Goal: Information Seeking & Learning: Compare options

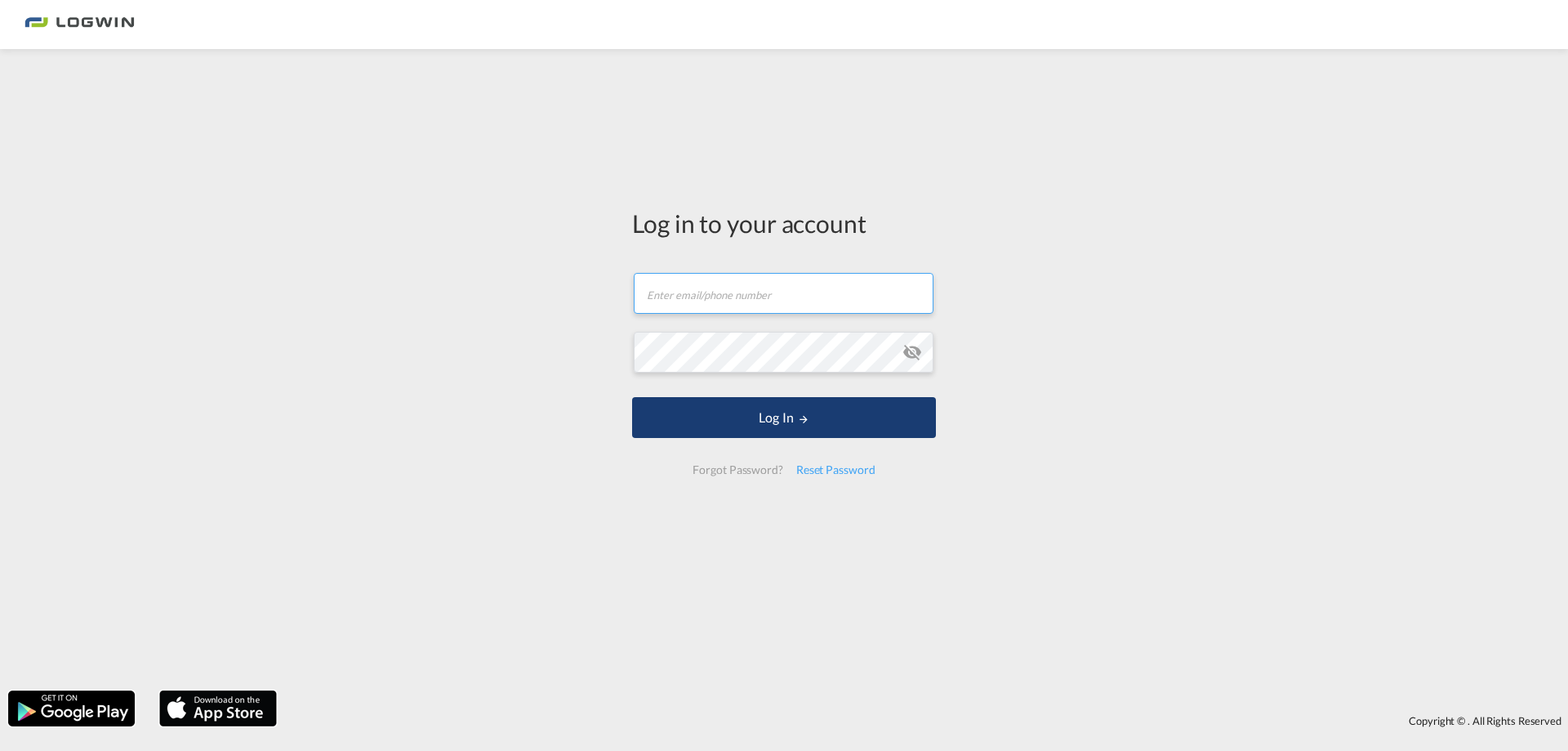
type input "[PERSON_NAME][EMAIL_ADDRESS][DOMAIN_NAME]"
click at [769, 419] on button "Log In" at bounding box center [784, 417] width 304 height 41
